Goal: Task Accomplishment & Management: Use online tool/utility

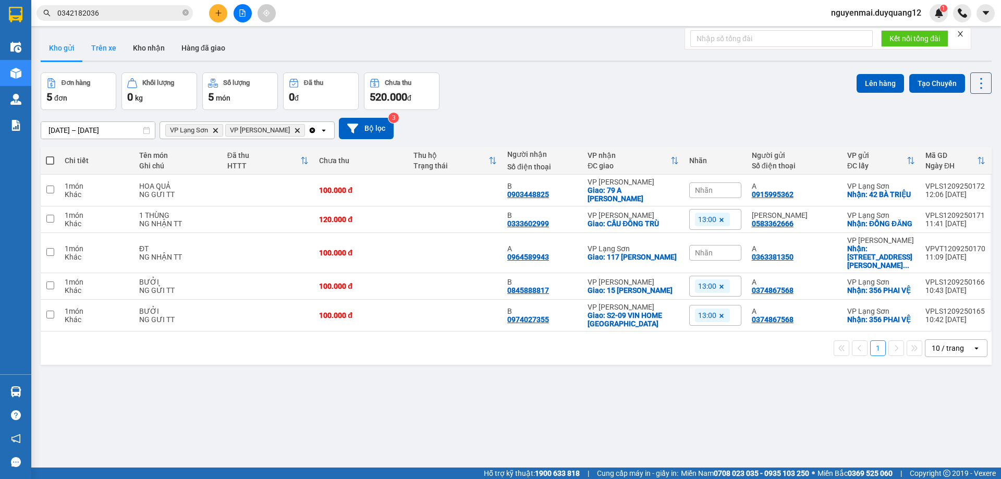
click at [91, 45] on button "Trên xe" at bounding box center [104, 47] width 42 height 25
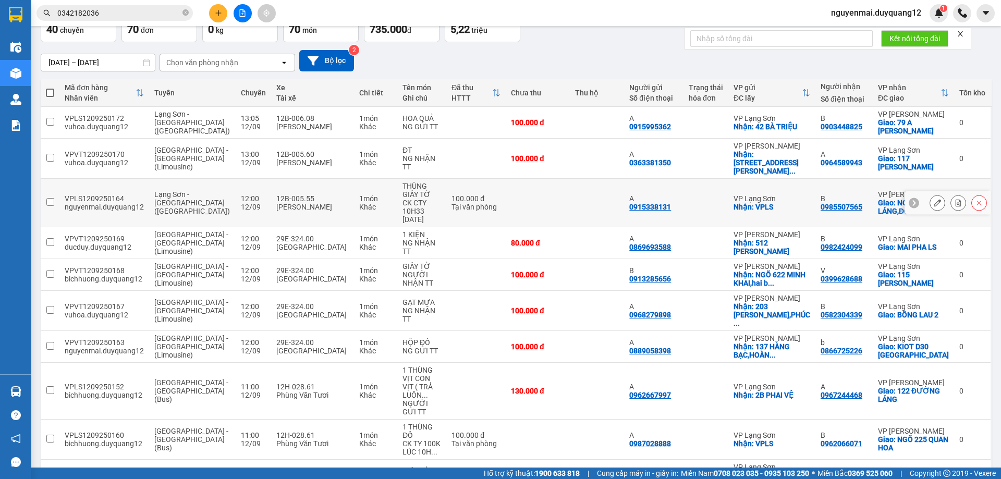
scroll to position [93, 0]
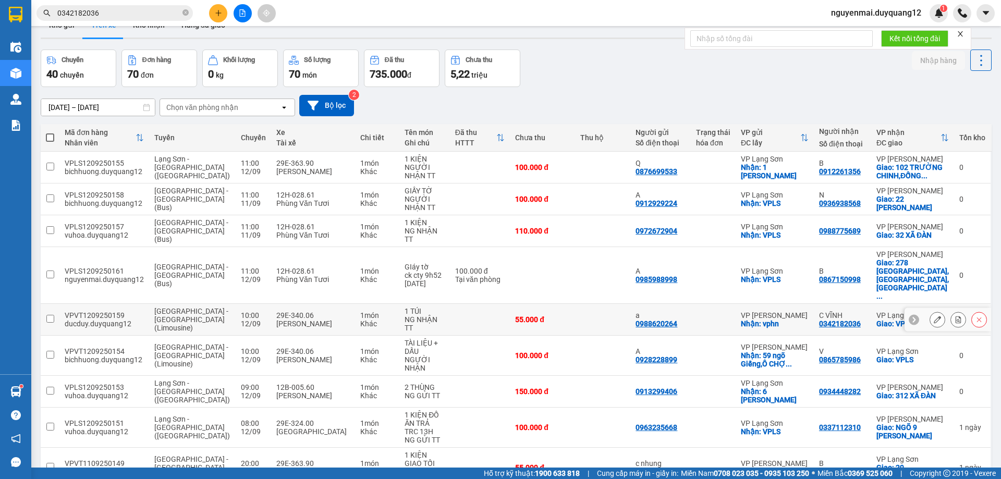
scroll to position [0, 0]
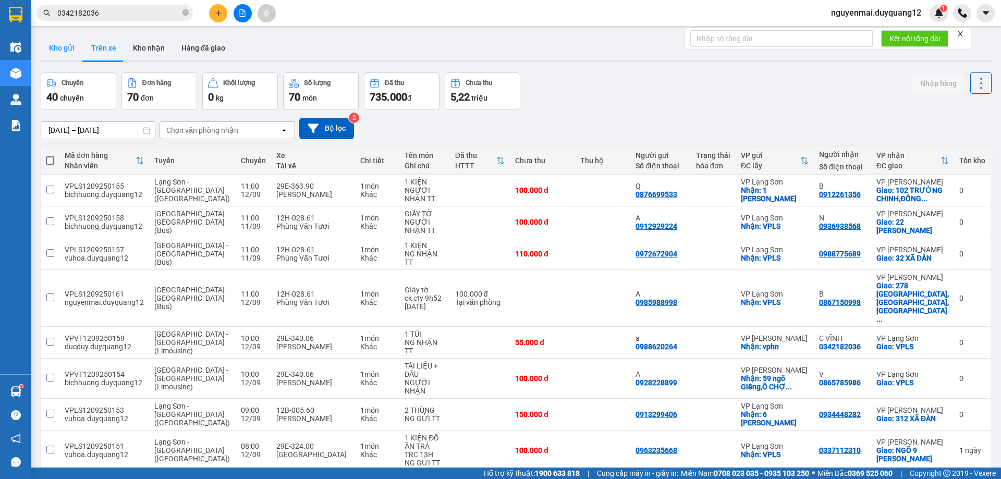
click at [58, 47] on button "Kho gửi" at bounding box center [62, 47] width 42 height 25
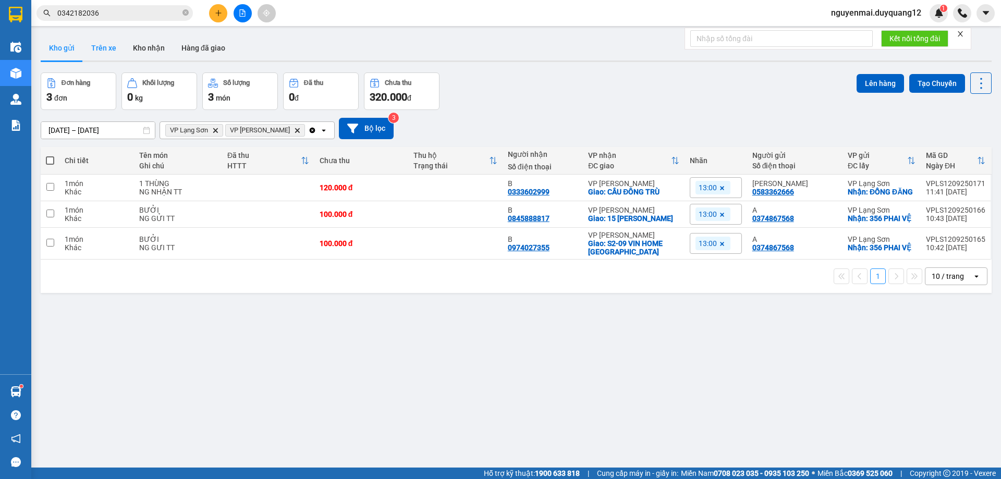
click at [101, 45] on button "Trên xe" at bounding box center [104, 47] width 42 height 25
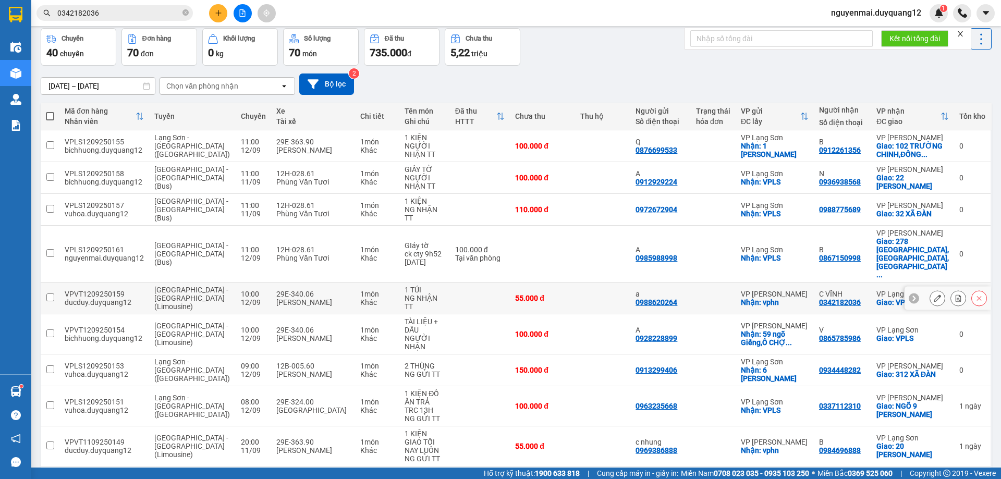
scroll to position [68, 0]
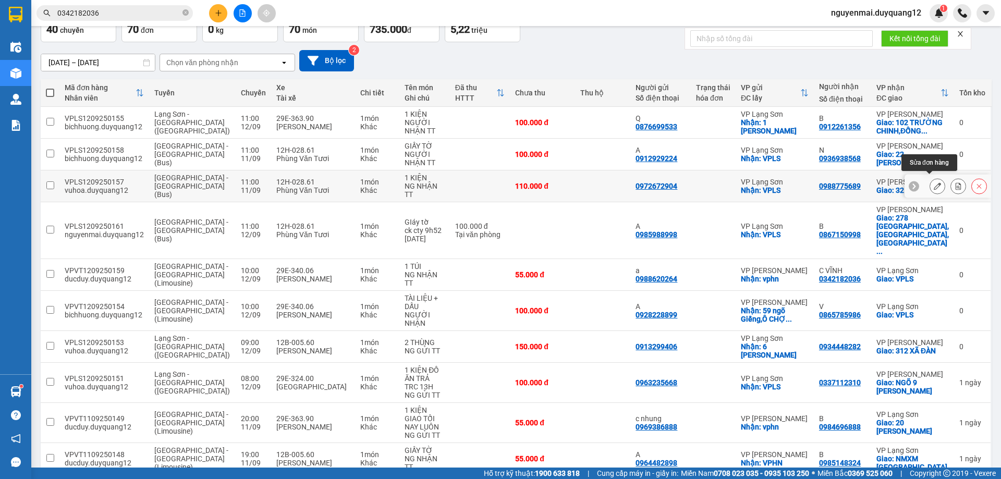
click at [951, 183] on button at bounding box center [958, 186] width 15 height 18
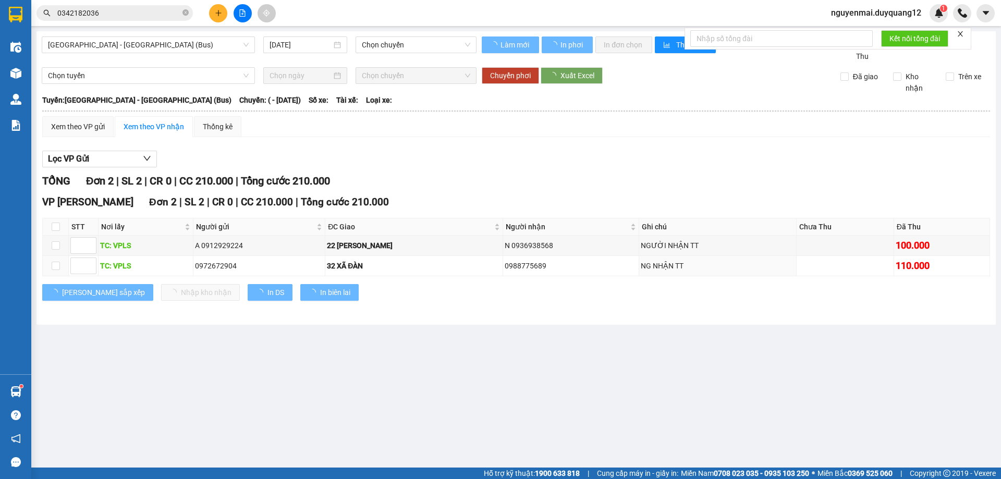
type input "[DATE]"
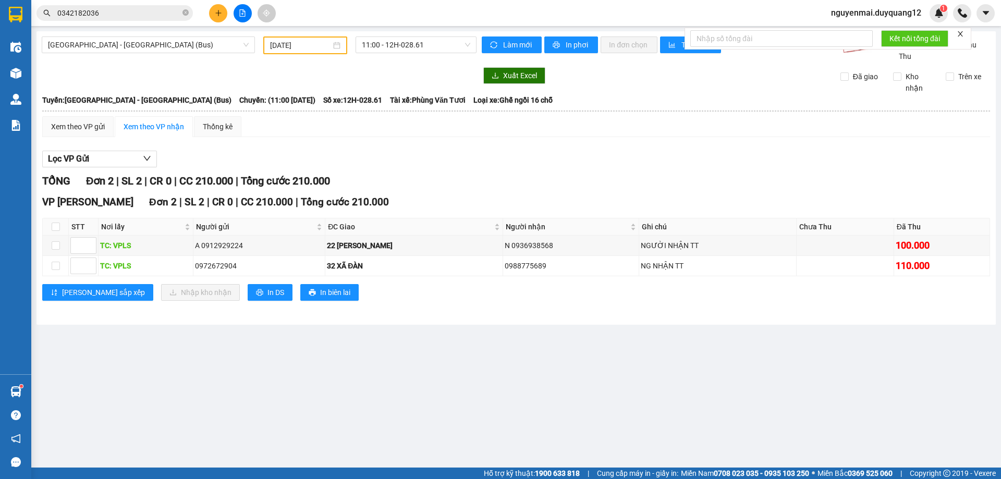
click at [961, 34] on icon "close" at bounding box center [959, 33] width 5 height 5
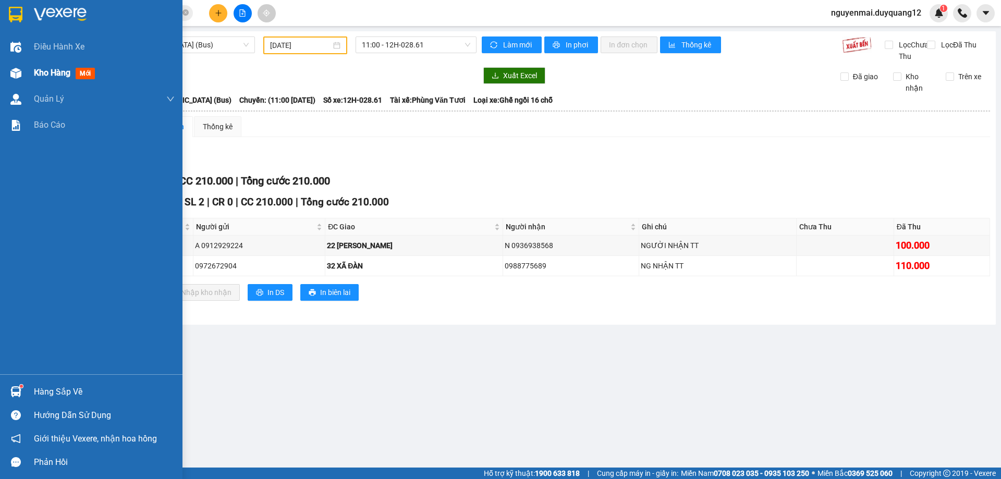
click at [20, 65] on div at bounding box center [16, 73] width 18 height 18
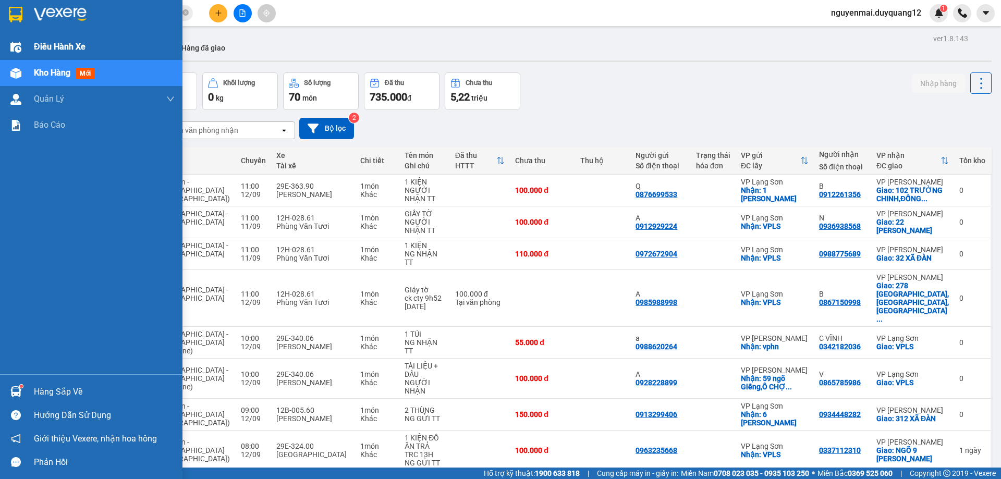
click at [28, 46] on div "Điều hành xe" at bounding box center [91, 47] width 182 height 26
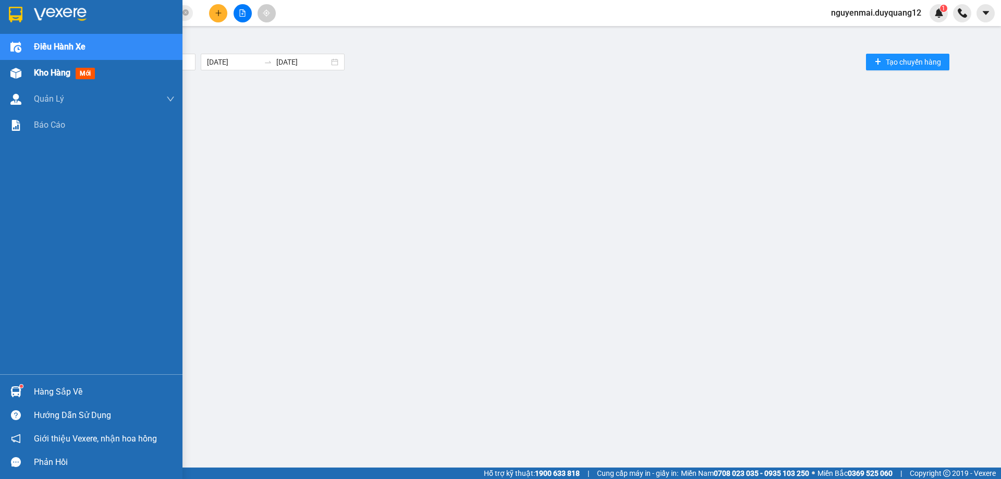
click at [39, 66] on div "Kho hàng mới" at bounding box center [66, 72] width 65 height 13
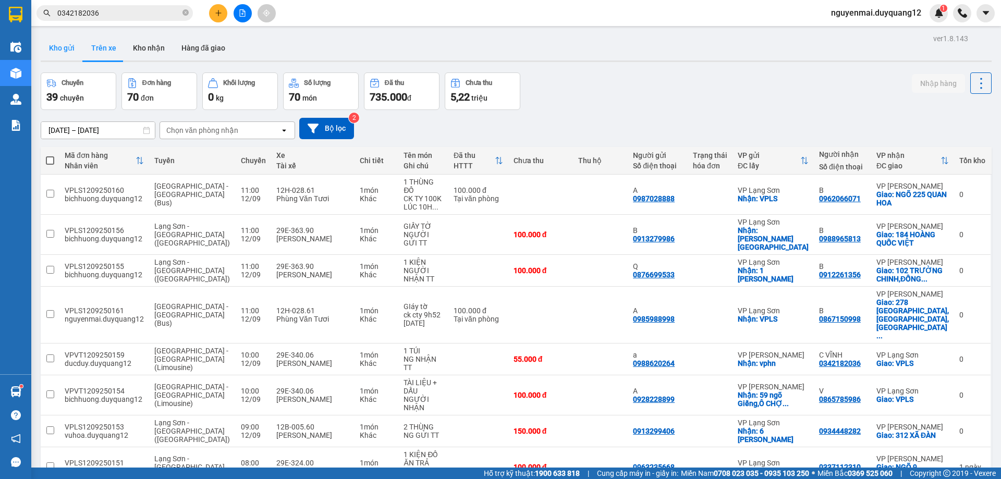
click at [70, 46] on button "Kho gửi" at bounding box center [62, 47] width 42 height 25
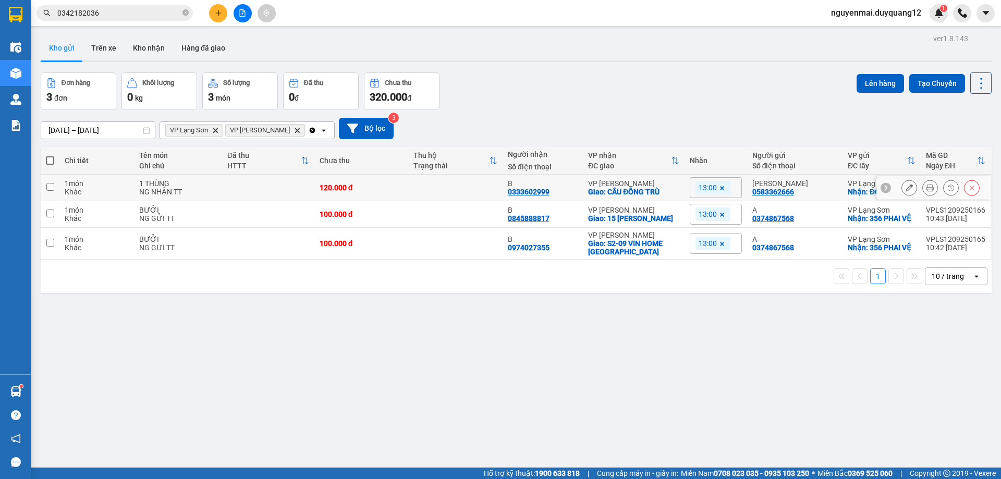
click at [48, 190] on input "checkbox" at bounding box center [50, 187] width 8 height 8
checkbox input "true"
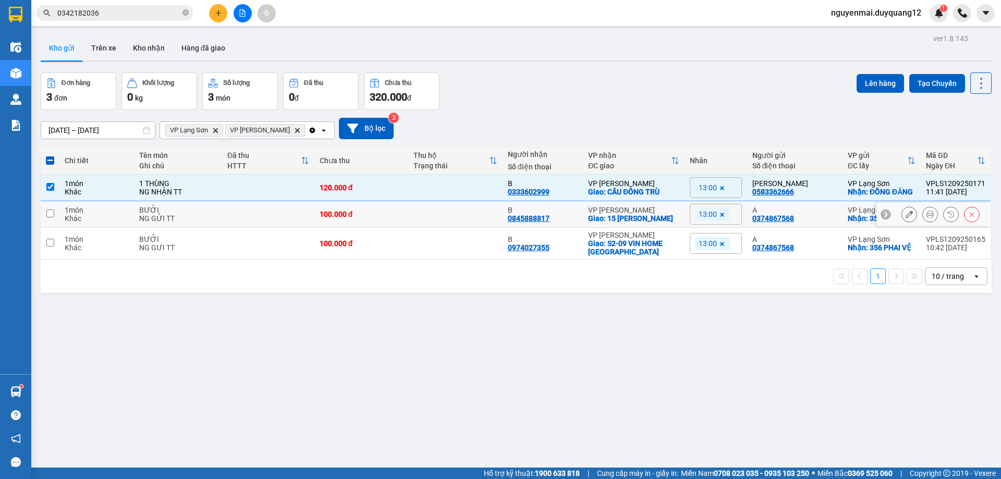
click at [49, 217] on input "checkbox" at bounding box center [50, 214] width 8 height 8
checkbox input "true"
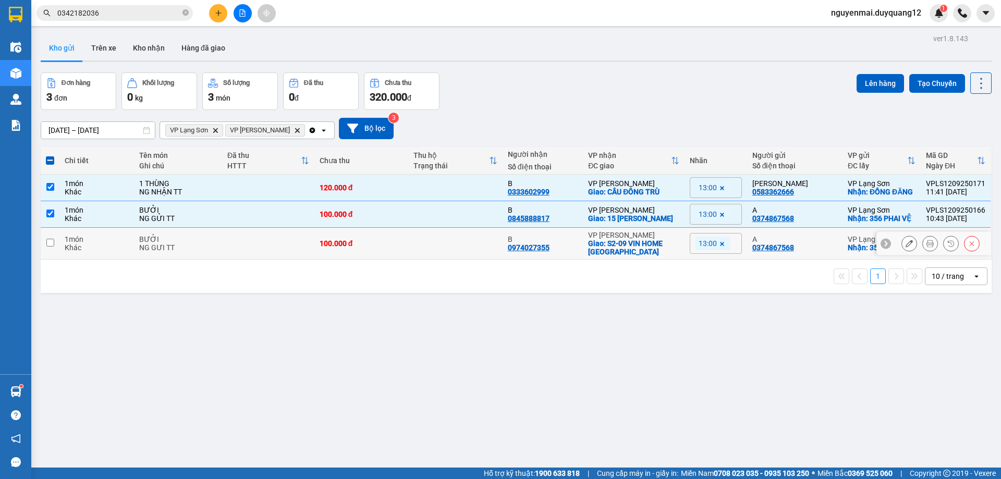
click at [49, 247] on input "checkbox" at bounding box center [50, 243] width 8 height 8
checkbox input "true"
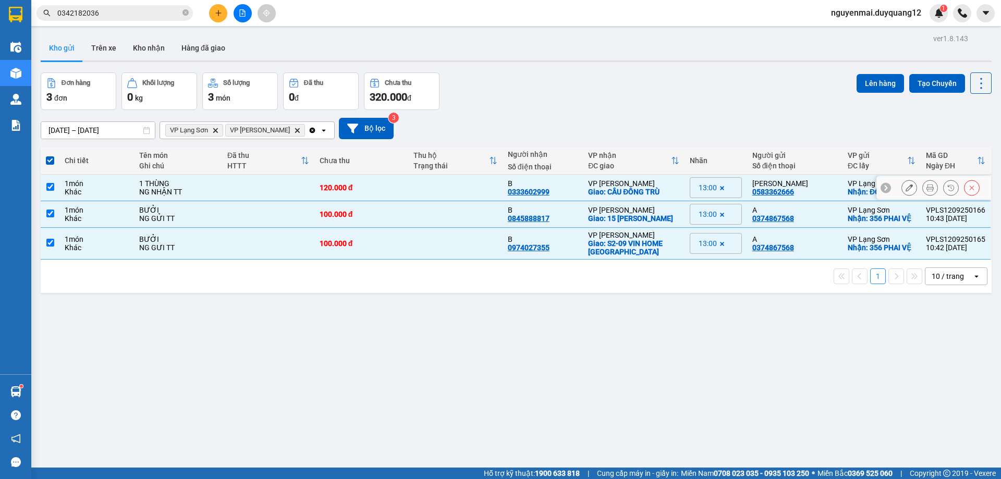
click at [54, 187] on input "checkbox" at bounding box center [50, 187] width 8 height 8
checkbox input "false"
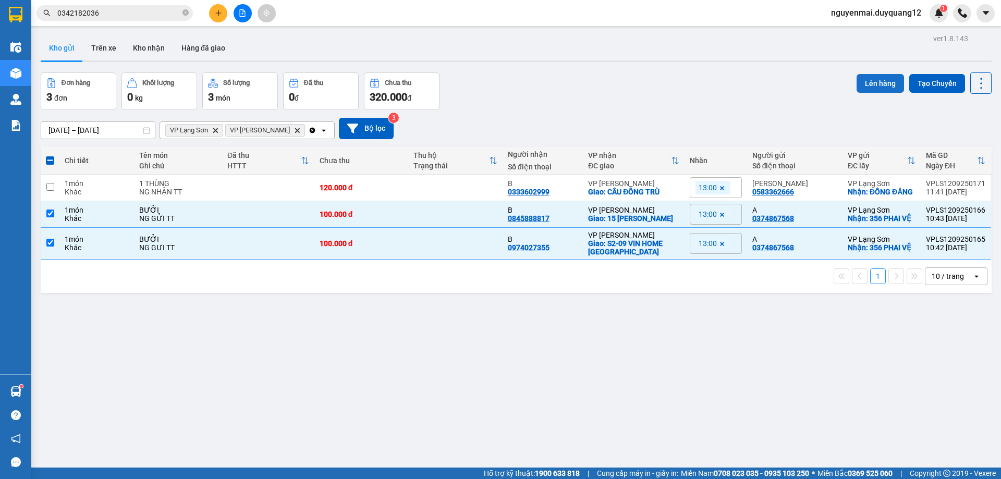
click at [872, 78] on button "Lên hàng" at bounding box center [879, 83] width 47 height 19
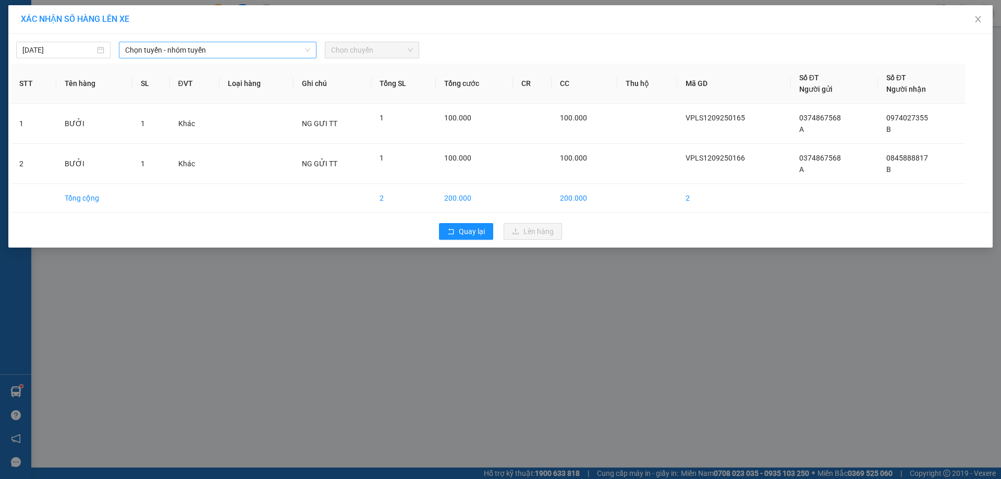
click at [282, 51] on span "Chọn tuyến - nhóm tuyến" at bounding box center [217, 50] width 185 height 16
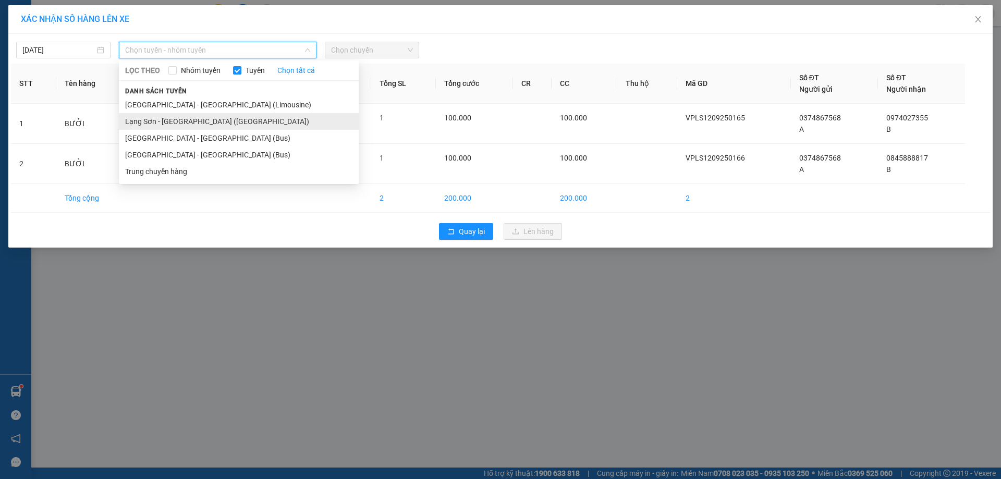
click at [210, 123] on li "Lạng Sơn - [GEOGRAPHIC_DATA] ([GEOGRAPHIC_DATA])" at bounding box center [239, 121] width 240 height 17
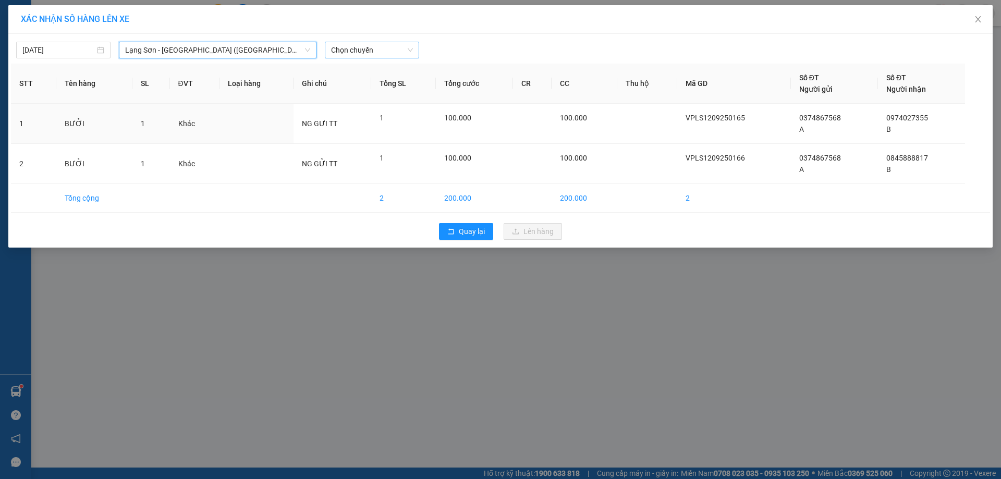
click at [399, 49] on span "Chọn chuyến" at bounding box center [372, 50] width 82 height 16
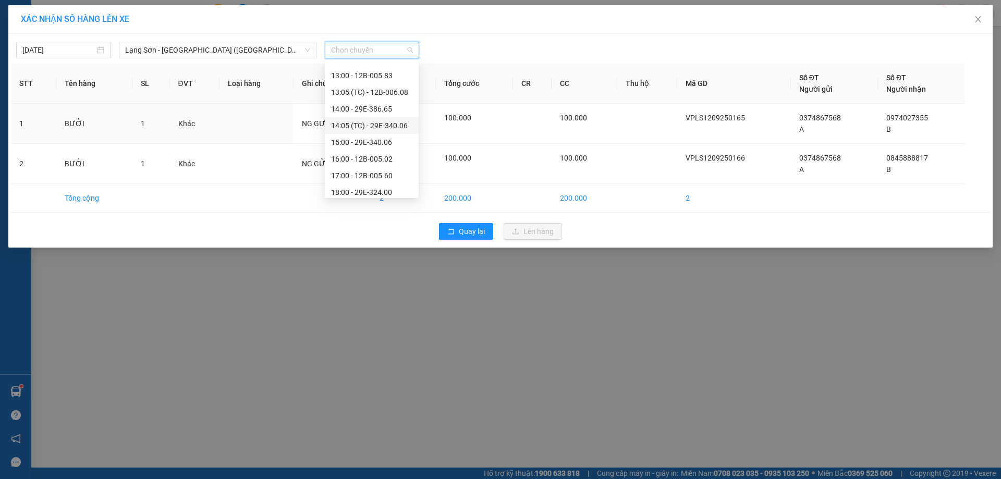
scroll to position [176, 0]
click at [396, 81] on div "13:00 - 12B-005.83" at bounding box center [371, 78] width 81 height 11
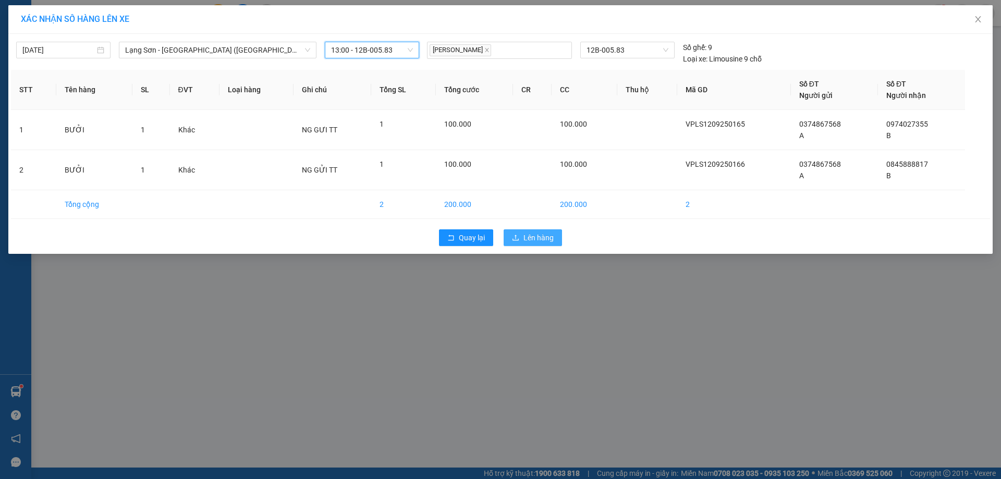
click at [537, 240] on span "Lên hàng" at bounding box center [538, 237] width 30 height 11
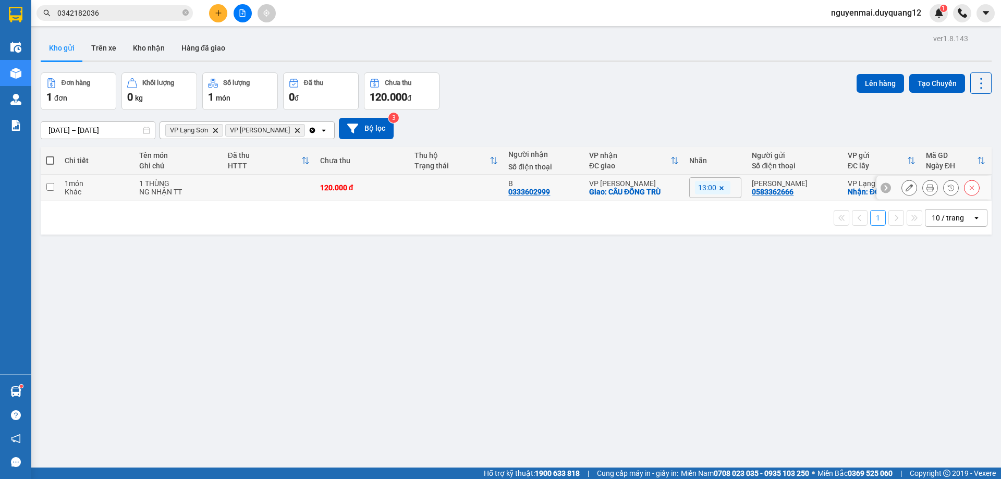
click at [50, 194] on td at bounding box center [50, 188] width 19 height 27
checkbox input "true"
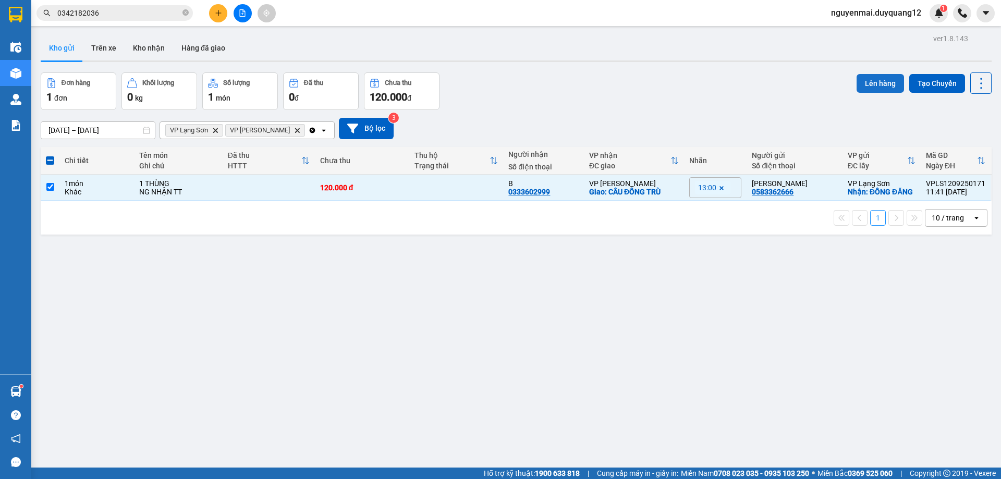
click at [870, 82] on button "Lên hàng" at bounding box center [879, 83] width 47 height 19
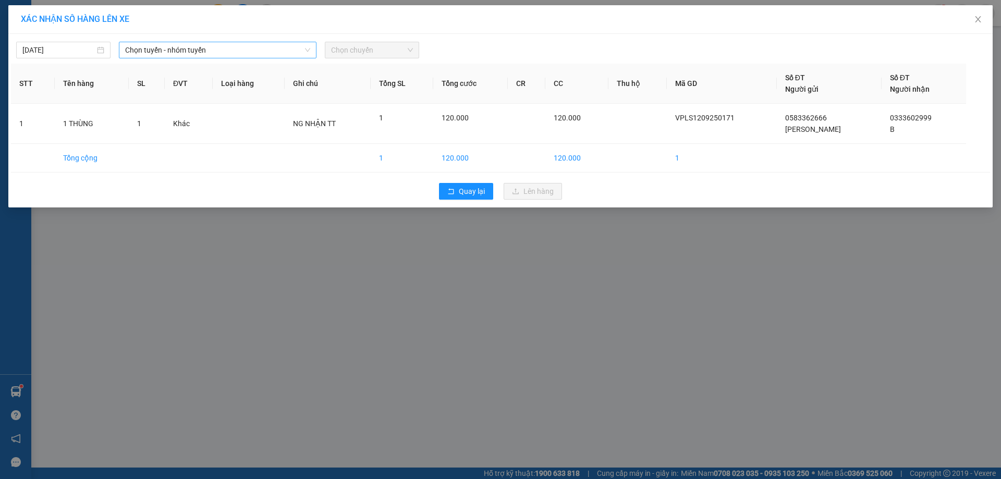
click at [219, 51] on span "Chọn tuyến - nhóm tuyến" at bounding box center [217, 50] width 185 height 16
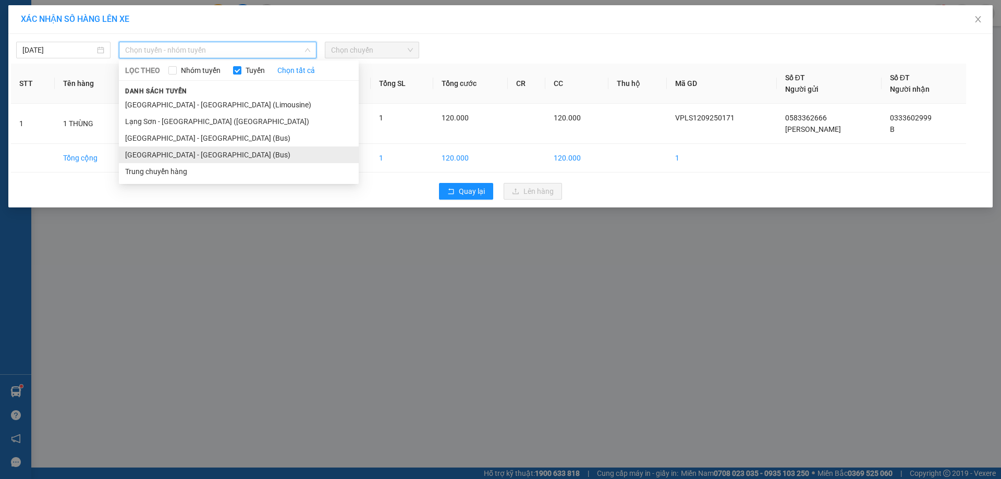
click at [183, 155] on li "[GEOGRAPHIC_DATA] - [GEOGRAPHIC_DATA] (Bus)" at bounding box center [239, 154] width 240 height 17
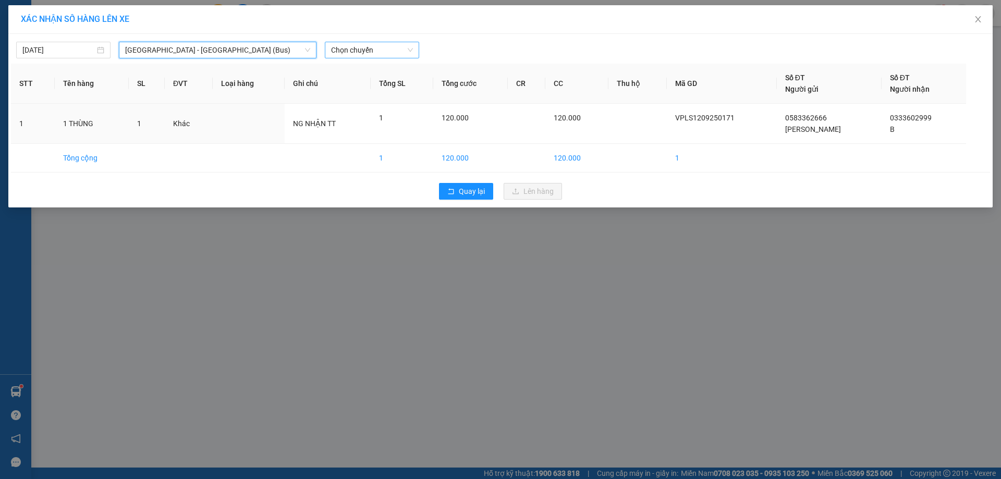
click at [384, 53] on span "Chọn chuyến" at bounding box center [372, 50] width 82 height 16
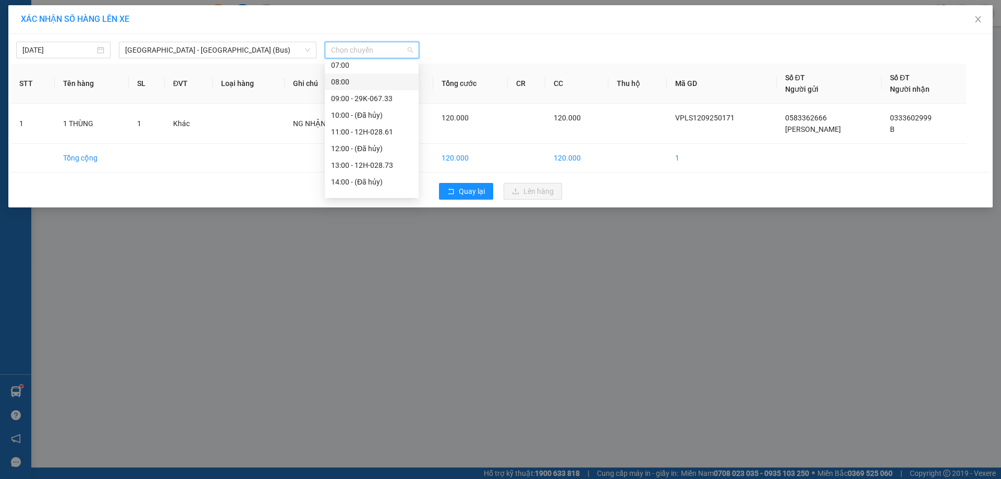
scroll to position [76, 0]
click at [390, 158] on div "13:00 - 12H-028.73" at bounding box center [371, 161] width 81 height 11
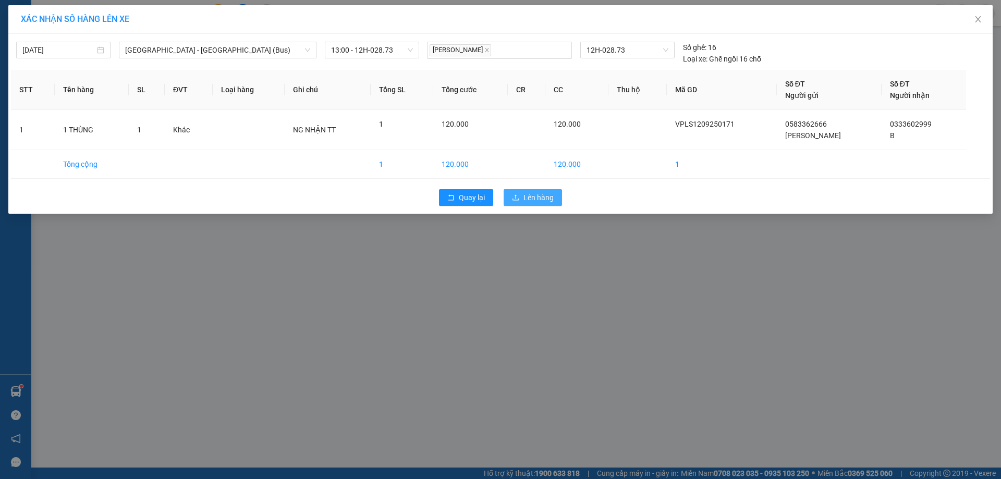
click at [524, 203] on span "Lên hàng" at bounding box center [538, 197] width 30 height 11
